Goal: Navigation & Orientation: Find specific page/section

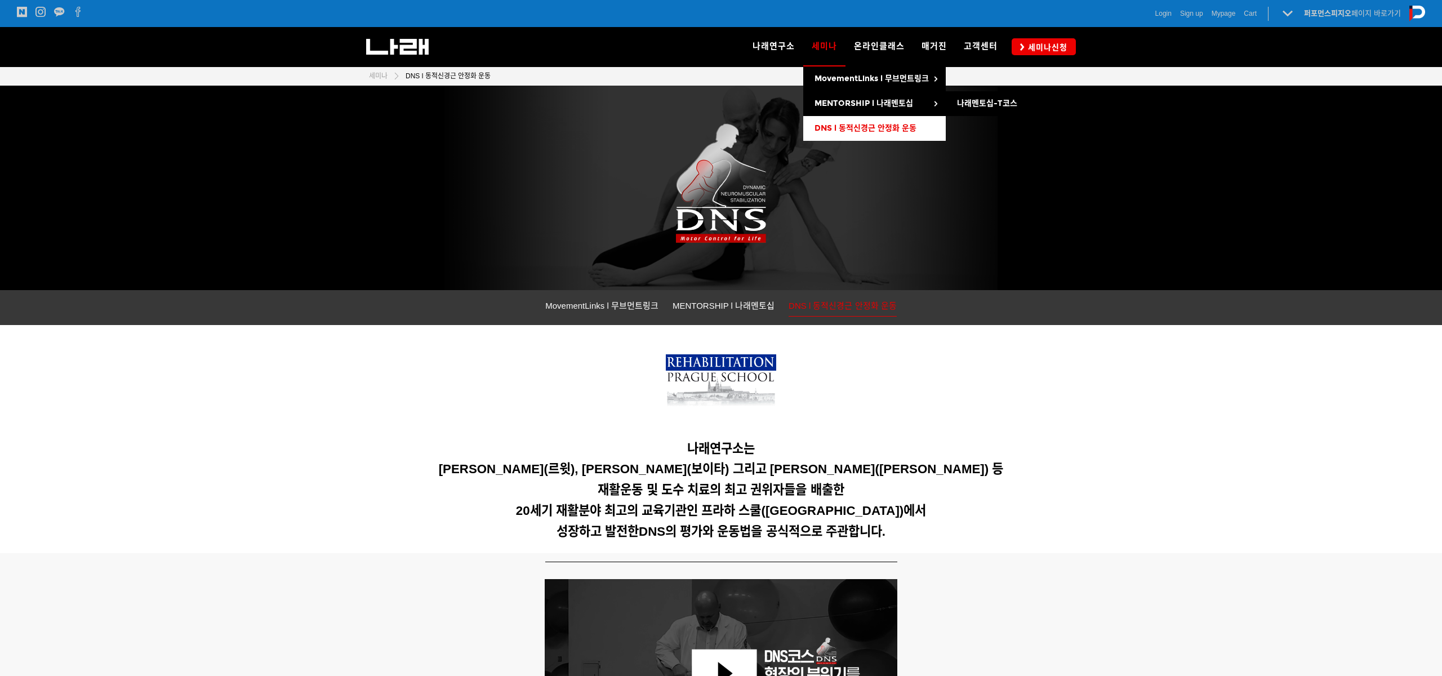
click at [850, 126] on span "DNS l 동적신경근 안정화 운동" at bounding box center [865, 128] width 102 height 10
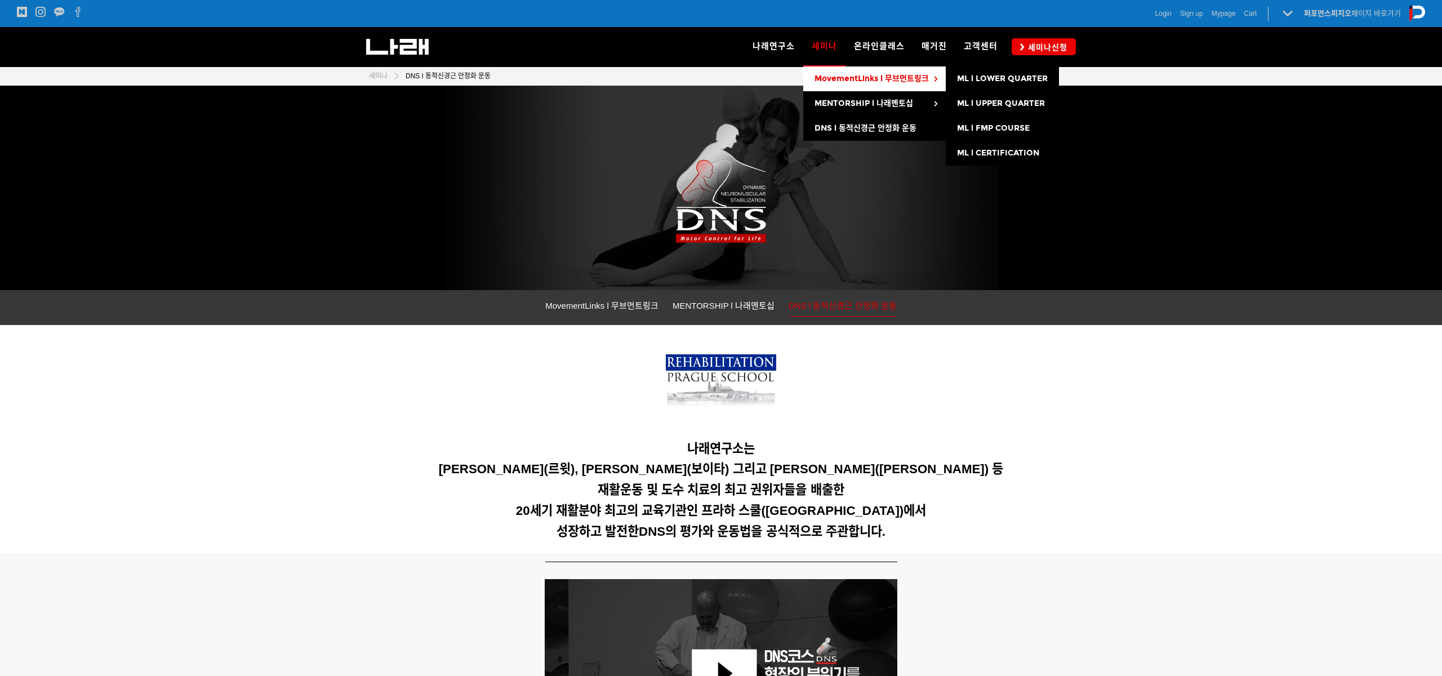
click at [876, 75] on span "MovementLinks l 무브먼트링크" at bounding box center [871, 79] width 114 height 10
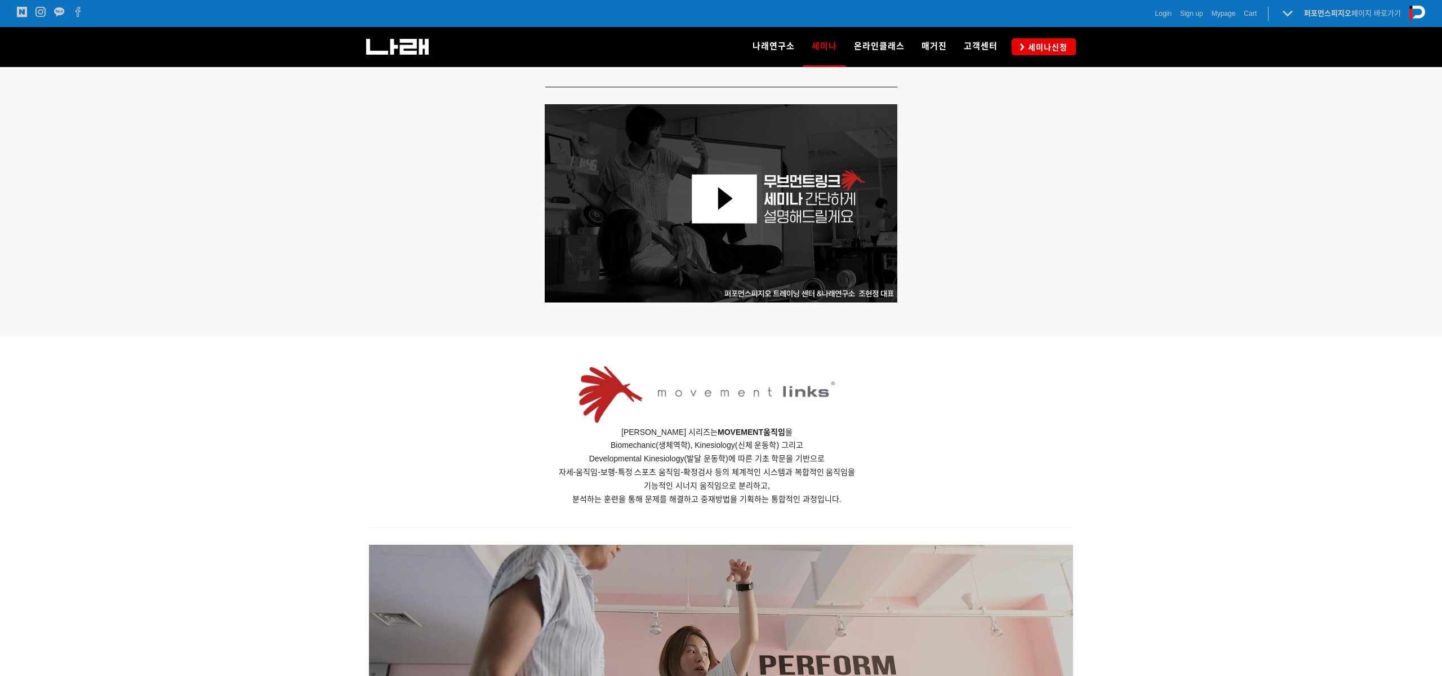
scroll to position [388, 0]
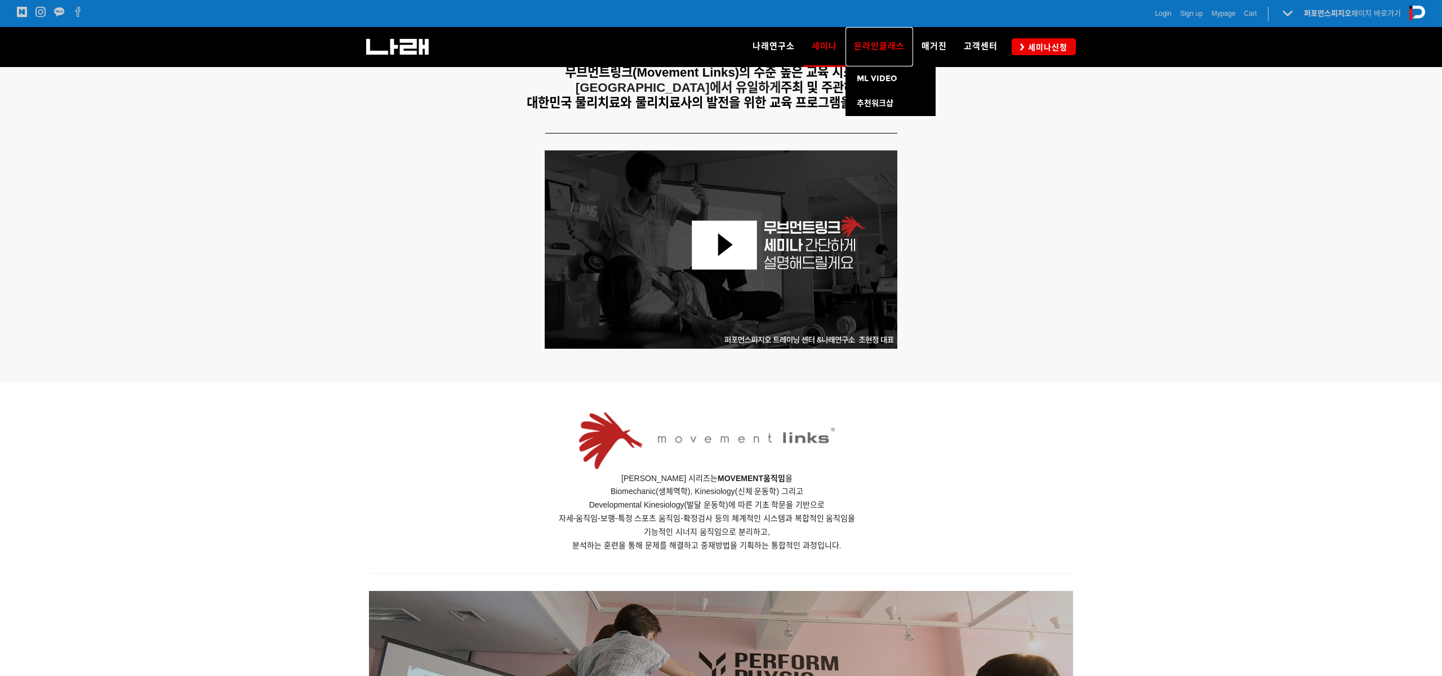
click at [867, 44] on span "온라인클래스" at bounding box center [879, 46] width 51 height 10
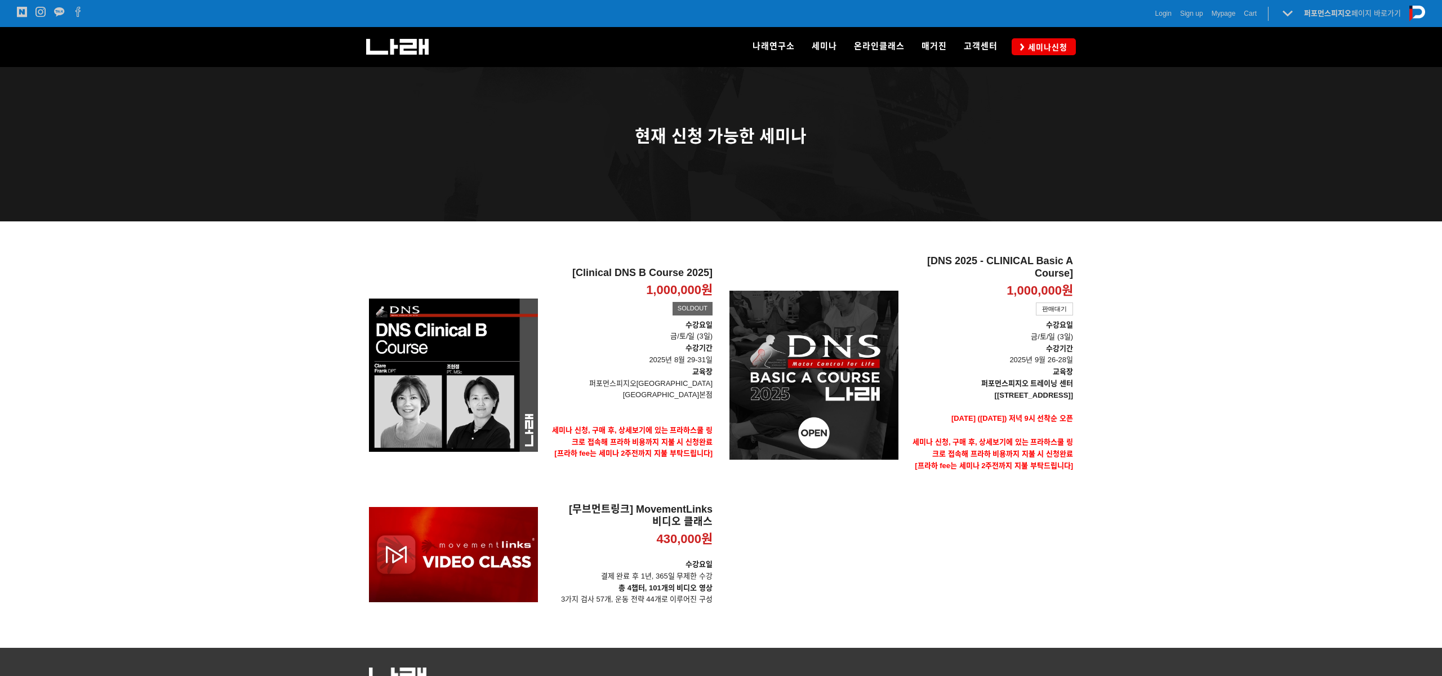
scroll to position [92, 0]
